Goal: Task Accomplishment & Management: Manage account settings

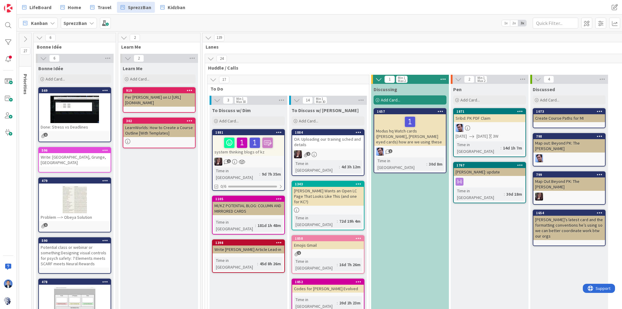
scroll to position [535, 0]
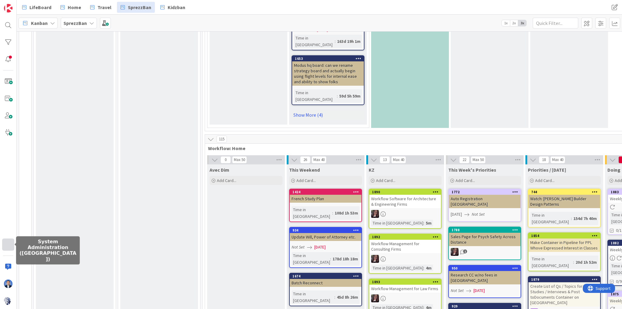
click at [7, 250] on div at bounding box center [8, 245] width 12 height 12
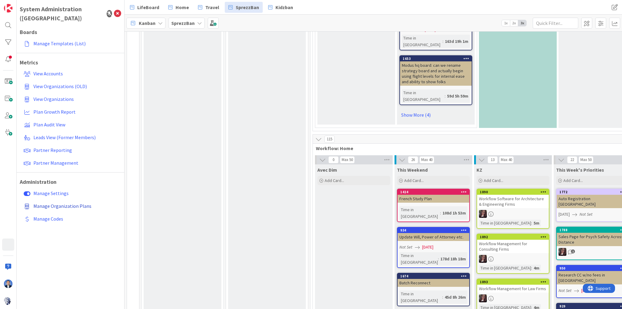
click at [67, 203] on span "Manage Organization Plans" at bounding box center [62, 206] width 58 height 6
select select "EN"
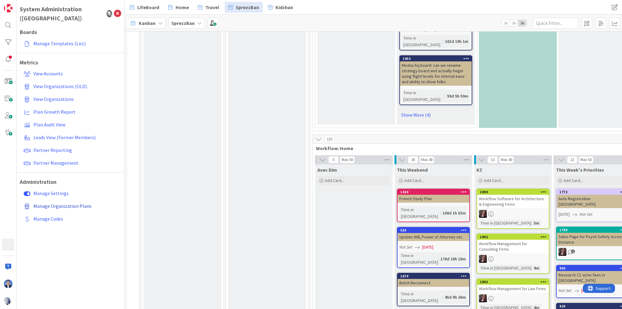
select select "EN"
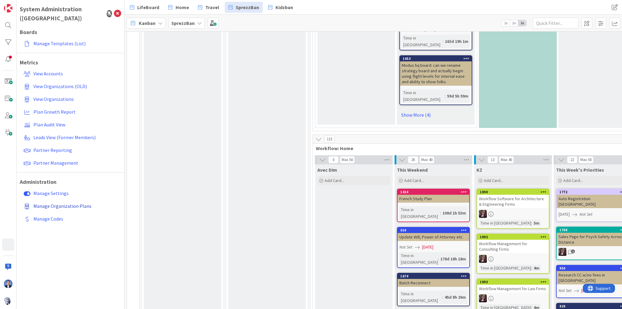
select select "EN"
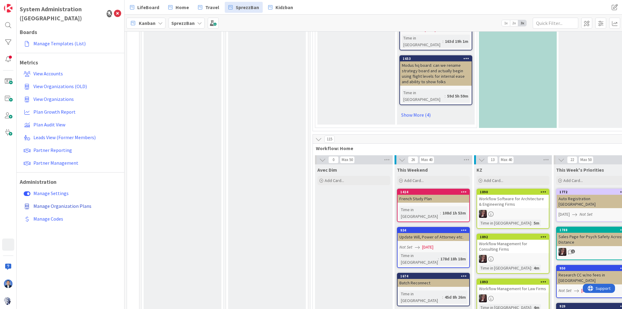
select select "EN"
select select "PF"
select select "EN"
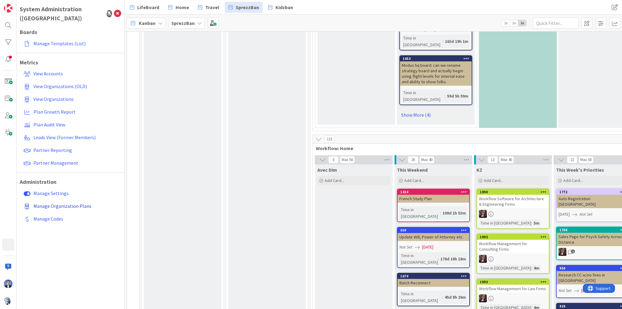
select select "PF"
select select "EN"
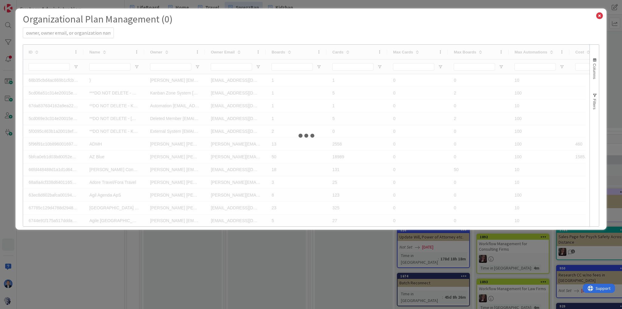
select select "EN"
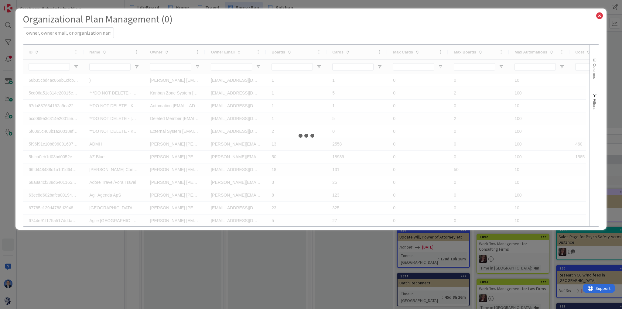
select select "EN"
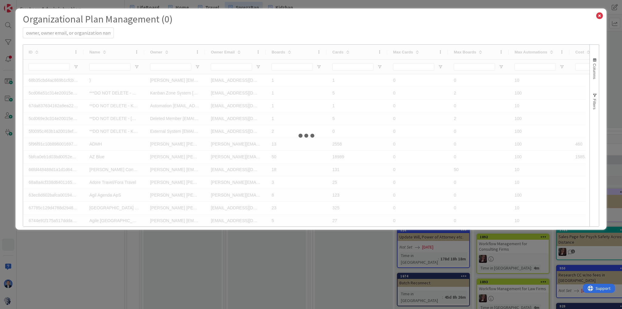
select select "EN"
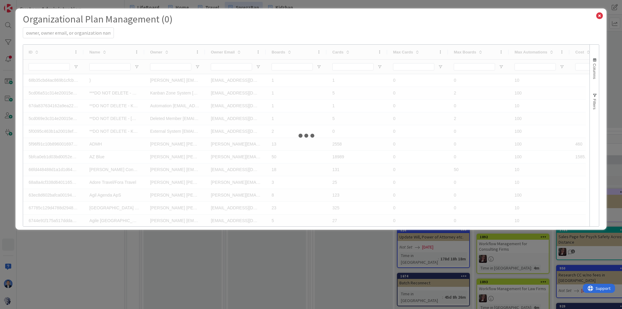
select select "EN"
select select "PF"
select select "EN"
select select "PF"
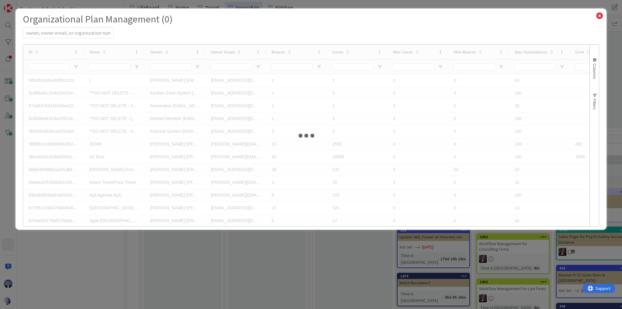
select select "PF"
select select "EN"
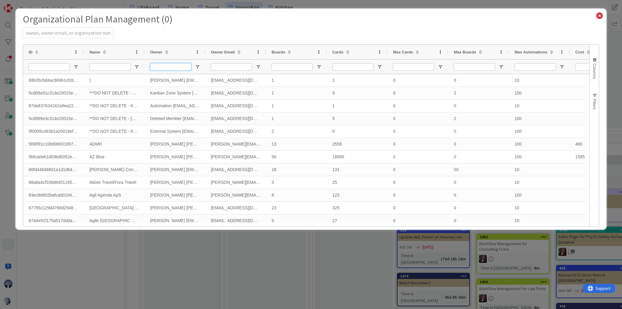
click at [185, 68] on input "Owner Filter Input" at bounding box center [170, 66] width 41 height 7
paste input "OHRMANN"
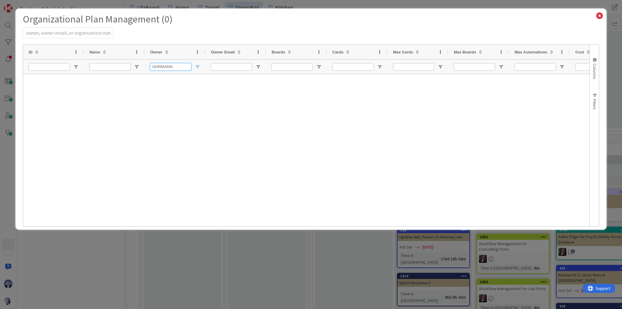
type input "OHRMANN"
select select "EN"
type input "OHRMANN"
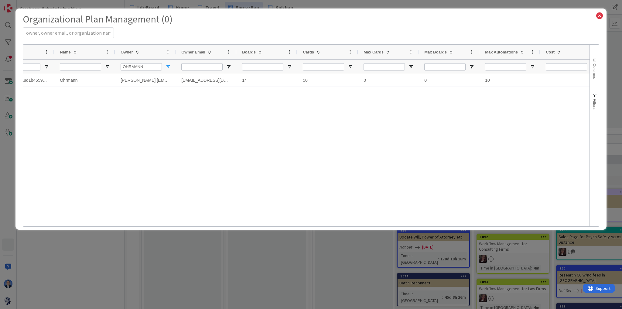
scroll to position [0, 169]
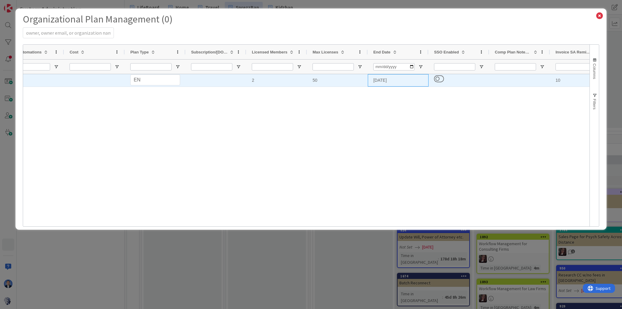
click at [388, 81] on div "[DATE]" at bounding box center [398, 80] width 61 height 12
click at [396, 80] on div "[DATE]" at bounding box center [398, 80] width 61 height 12
click at [387, 81] on div "[DATE]" at bounding box center [398, 80] width 61 height 12
click at [387, 80] on div "[DATE]" at bounding box center [398, 80] width 61 height 12
click at [394, 79] on input "[DATE]" at bounding box center [398, 80] width 60 height 12
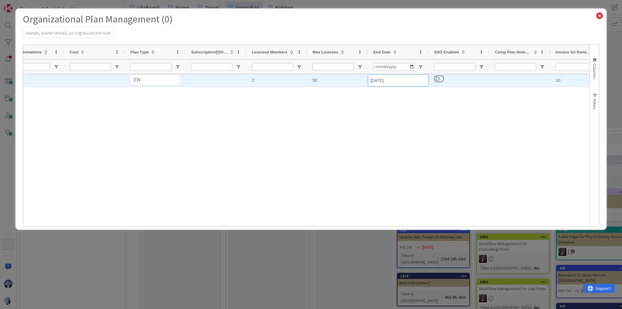
drag, startPoint x: 380, startPoint y: 81, endPoint x: 368, endPoint y: 83, distance: 12.0
click at [368, 83] on input "[DATE]" at bounding box center [398, 80] width 60 height 12
type input "[DATE]"
drag, startPoint x: 397, startPoint y: 81, endPoint x: 365, endPoint y: 80, distance: 31.9
click at [365, 80] on div "0 10 PS PF EN Personal Professional Enterprise 2 50 [DATE] 10 [DATE]" at bounding box center [368, 80] width 1702 height 13
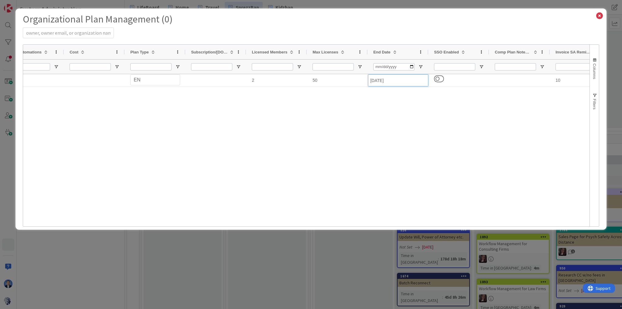
select select "EN"
click at [602, 13] on icon at bounding box center [600, 16] width 8 height 9
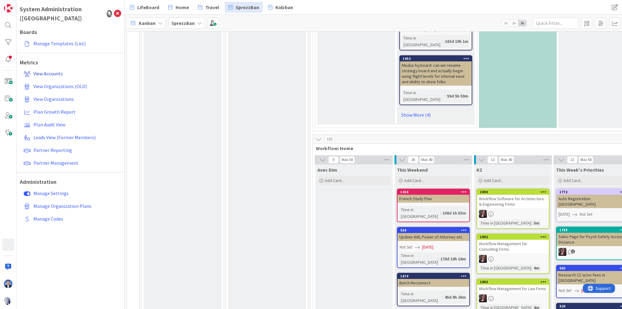
click at [48, 71] on span "View Accounts" at bounding box center [47, 74] width 29 height 6
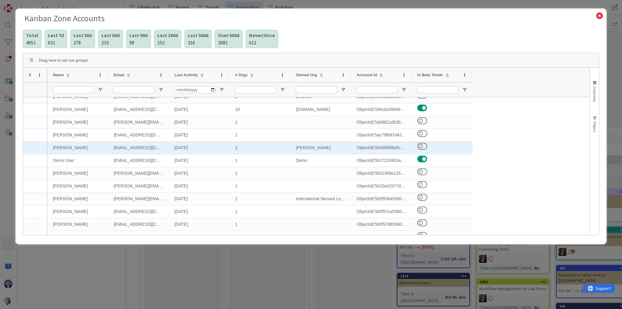
scroll to position [0, 0]
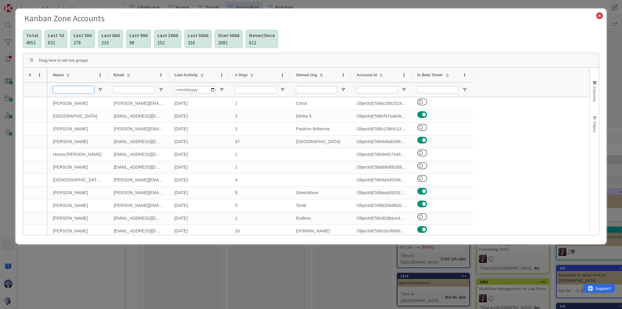
click at [74, 88] on input "Name Filter Input" at bounding box center [73, 89] width 41 height 7
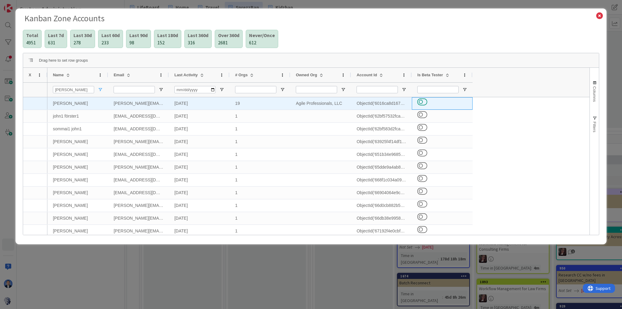
click at [420, 102] on button at bounding box center [423, 102] width 10 height 8
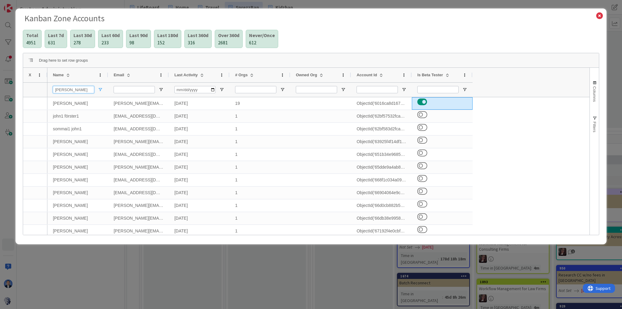
click at [69, 89] on input "[PERSON_NAME]" at bounding box center [73, 89] width 41 height 7
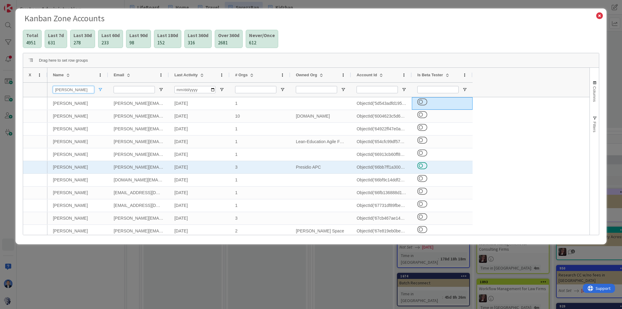
type input "[PERSON_NAME]"
click at [423, 167] on button at bounding box center [423, 166] width 10 height 8
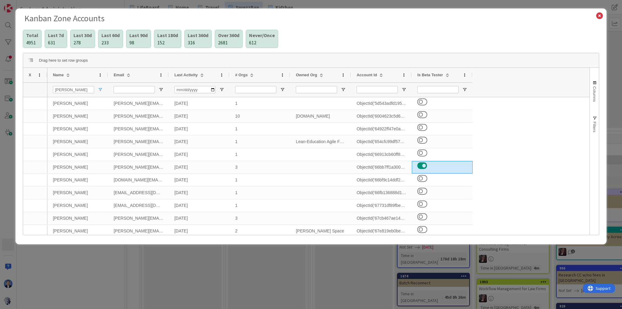
click at [375, 34] on div "Total 4951 Last 7d 631 Last 30d 278 Last 60d 233 Last 90d 98 Last 180d 152 Last…" at bounding box center [311, 41] width 577 height 23
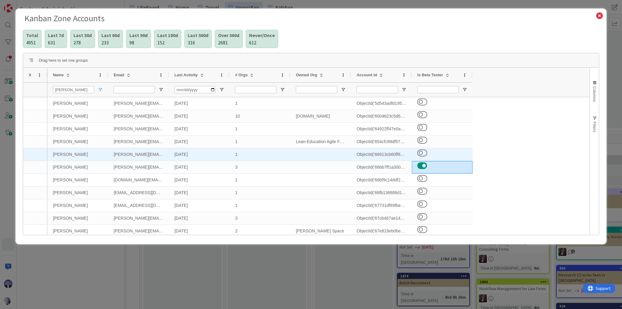
scroll to position [17, 0]
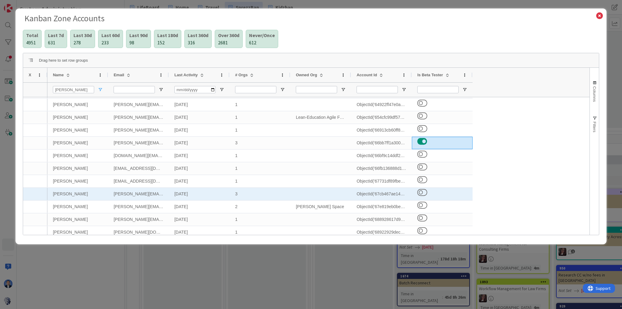
drag, startPoint x: 424, startPoint y: 190, endPoint x: 344, endPoint y: 195, distance: 80.4
click at [424, 190] on button at bounding box center [423, 192] width 10 height 8
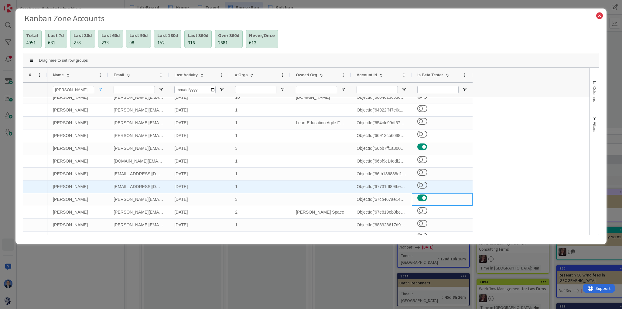
scroll to position [0, 0]
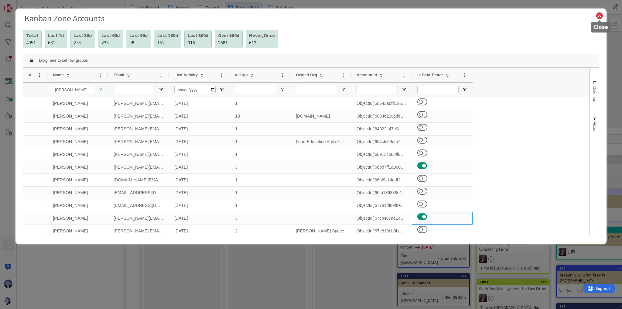
click at [600, 16] on icon at bounding box center [600, 16] width 8 height 9
